Goal: Transaction & Acquisition: Purchase product/service

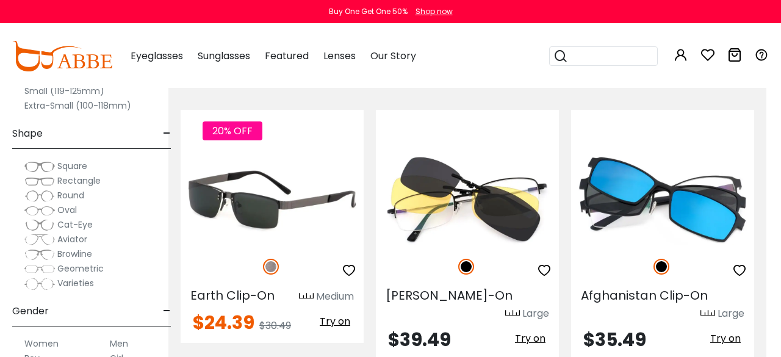
scroll to position [436, 15]
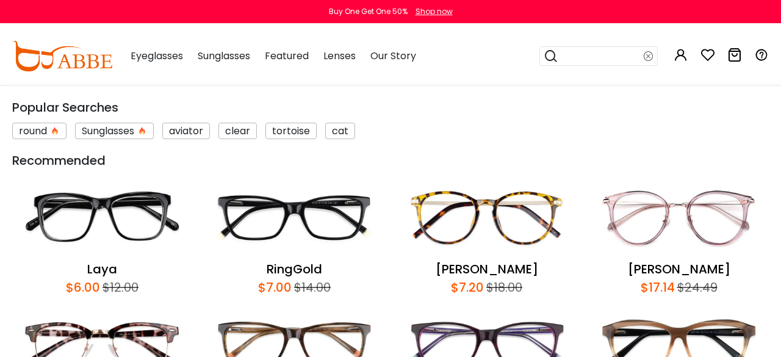
click at [573, 55] on input "search" at bounding box center [600, 56] width 85 height 18
click at [567, 57] on input "search" at bounding box center [600, 56] width 85 height 18
click at [552, 168] on div "Recommended" at bounding box center [390, 160] width 757 height 18
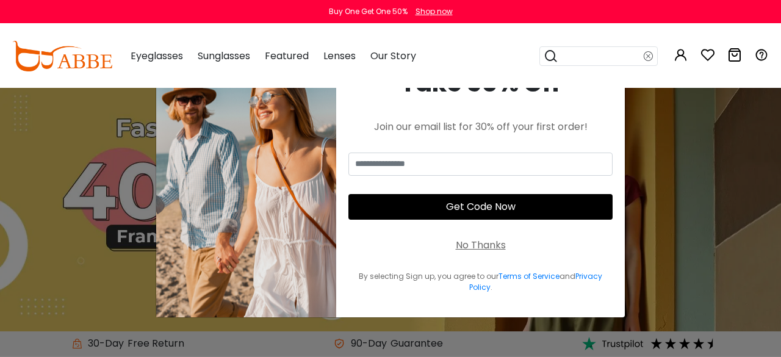
click at [489, 248] on div "No Thanks" at bounding box center [481, 245] width 50 height 15
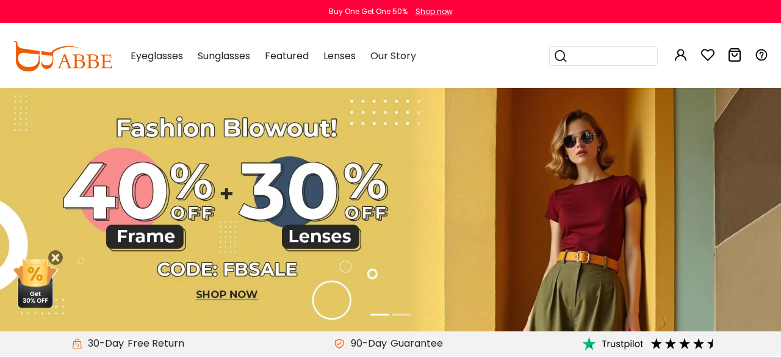
click at [579, 59] on input "search" at bounding box center [610, 56] width 85 height 18
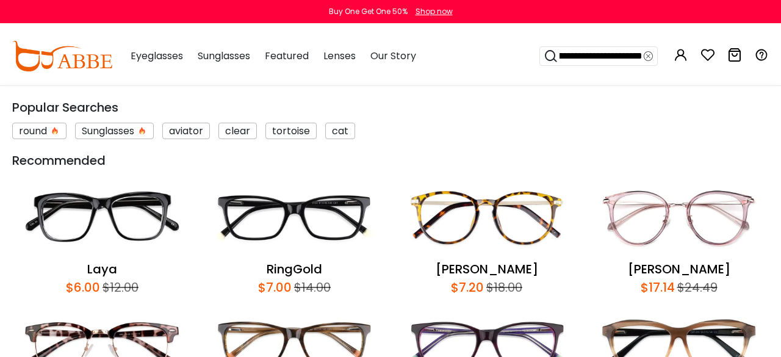
scroll to position [0, 54]
type input "**********"
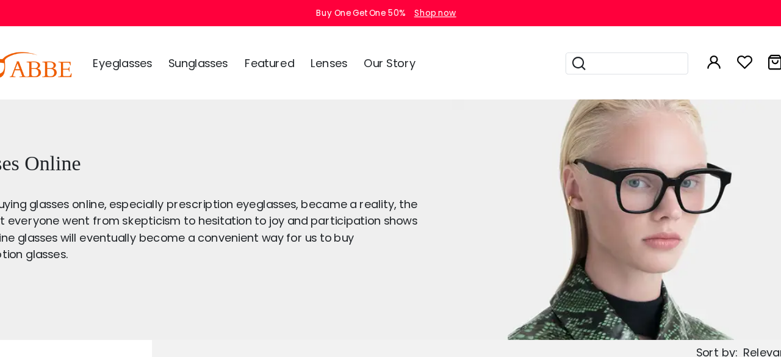
click at [577, 58] on input "search" at bounding box center [610, 56] width 85 height 18
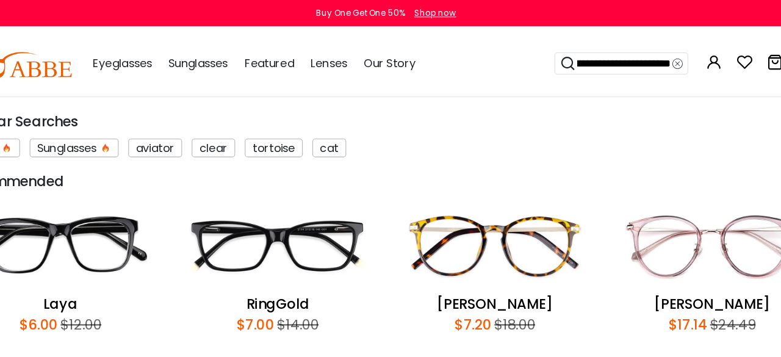
type input "**********"
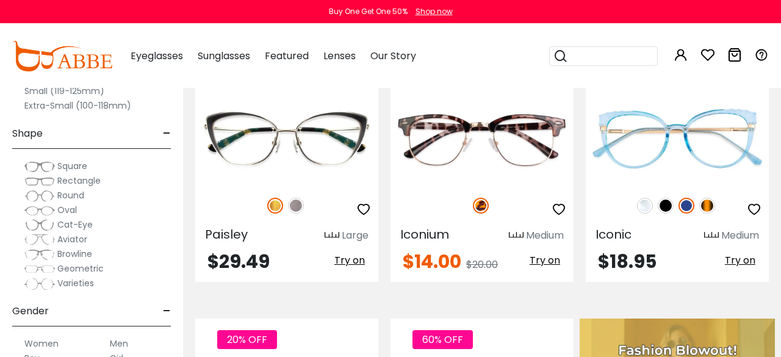
scroll to position [309, 0]
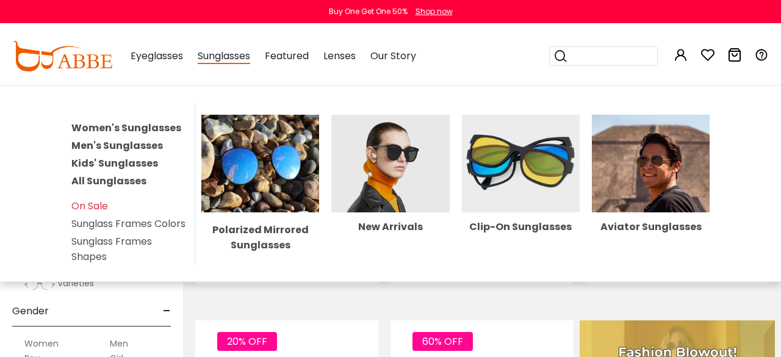
click at [250, 60] on span "Sunglasses" at bounding box center [224, 56] width 52 height 15
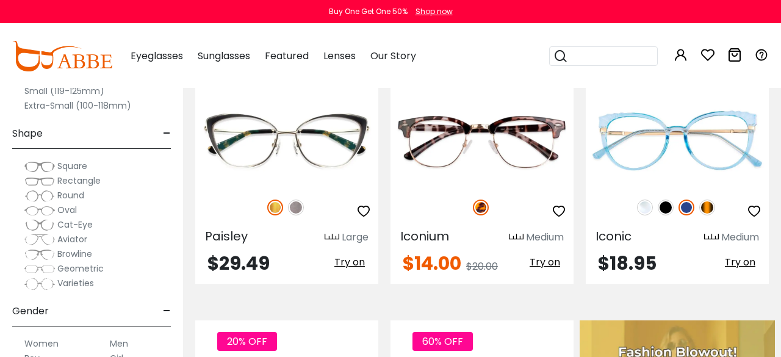
click at [241, 60] on span "Sunglasses" at bounding box center [224, 56] width 52 height 14
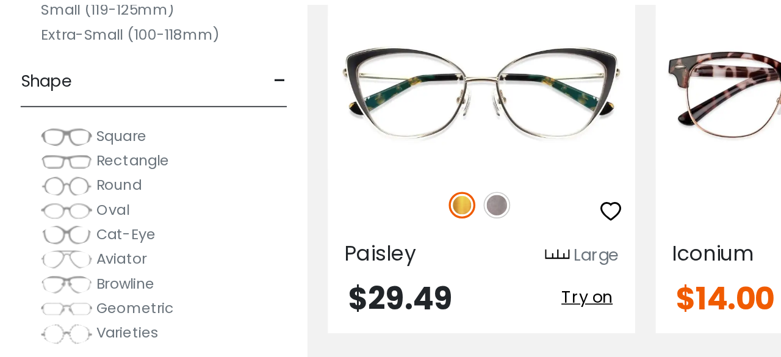
click at [67, 183] on span "Rectangle" at bounding box center [78, 180] width 43 height 12
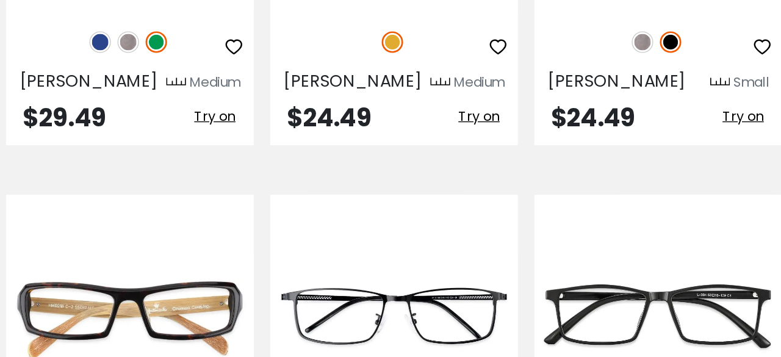
scroll to position [2675, 0]
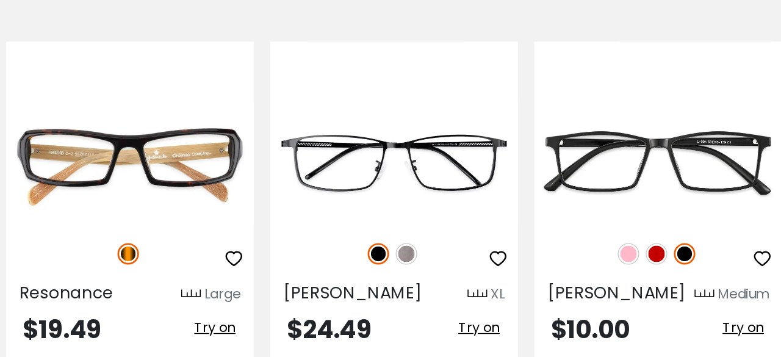
scroll to position [2694, 0]
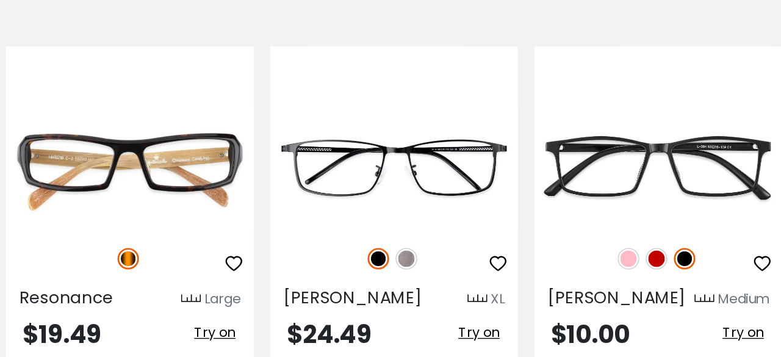
click at [733, 73] on span "Try on" at bounding box center [740, 66] width 31 height 14
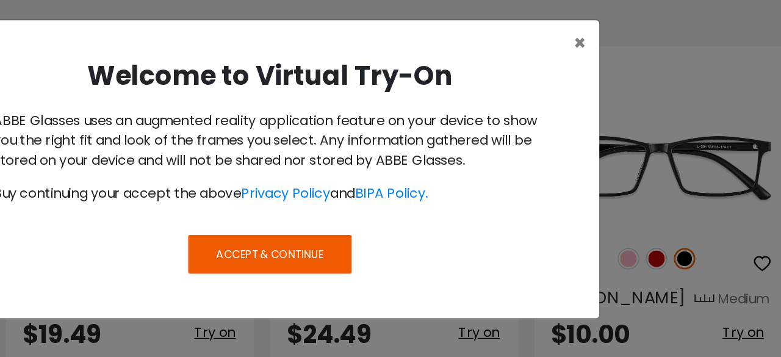
click at [386, 281] on span "Accept & Continue" at bounding box center [390, 278] width 79 height 12
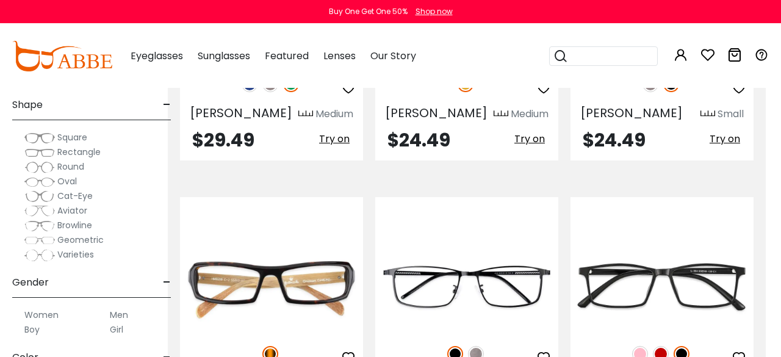
scroll to position [2601, 15]
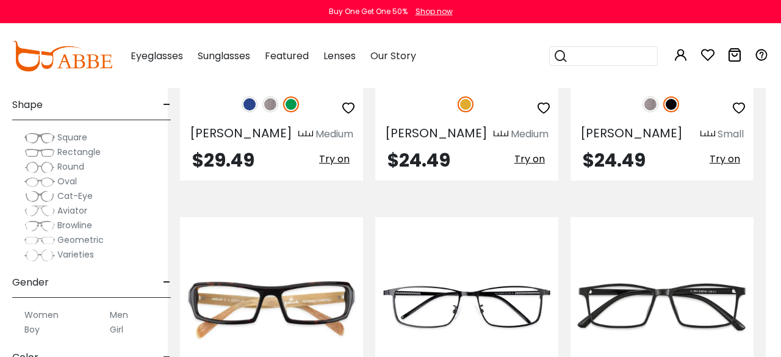
click at [642, 83] on img at bounding box center [661, 37] width 183 height 92
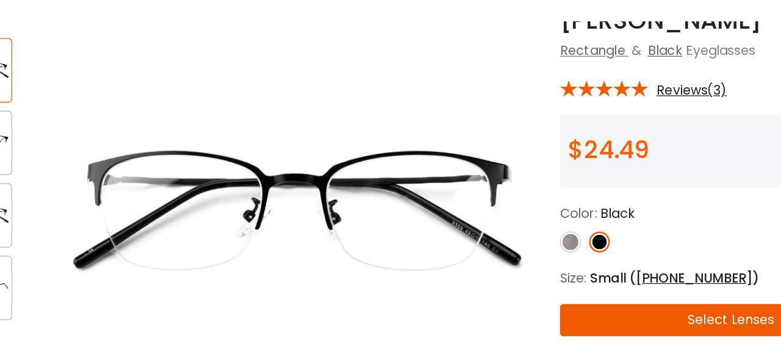
scroll to position [62, 0]
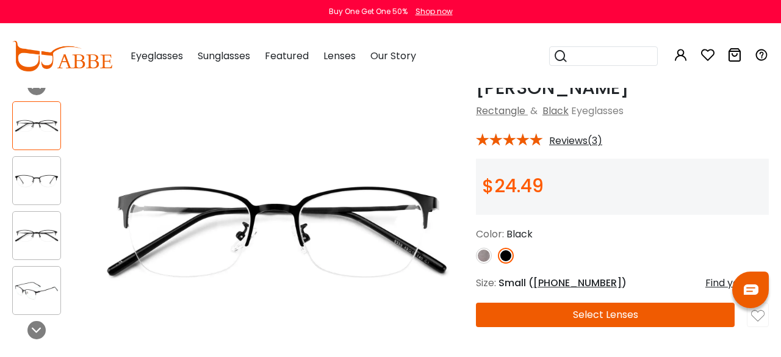
click at [41, 176] on img at bounding box center [37, 181] width 48 height 24
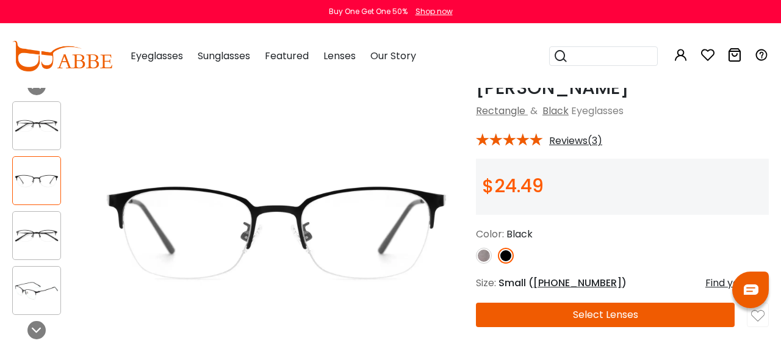
click at [35, 128] on img at bounding box center [37, 126] width 48 height 24
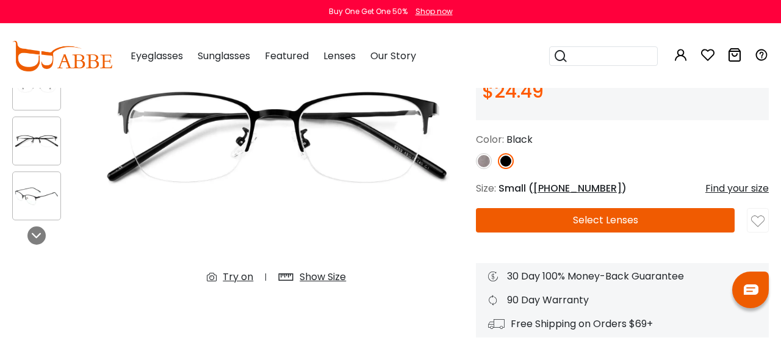
scroll to position [159, 0]
